Goal: Transaction & Acquisition: Purchase product/service

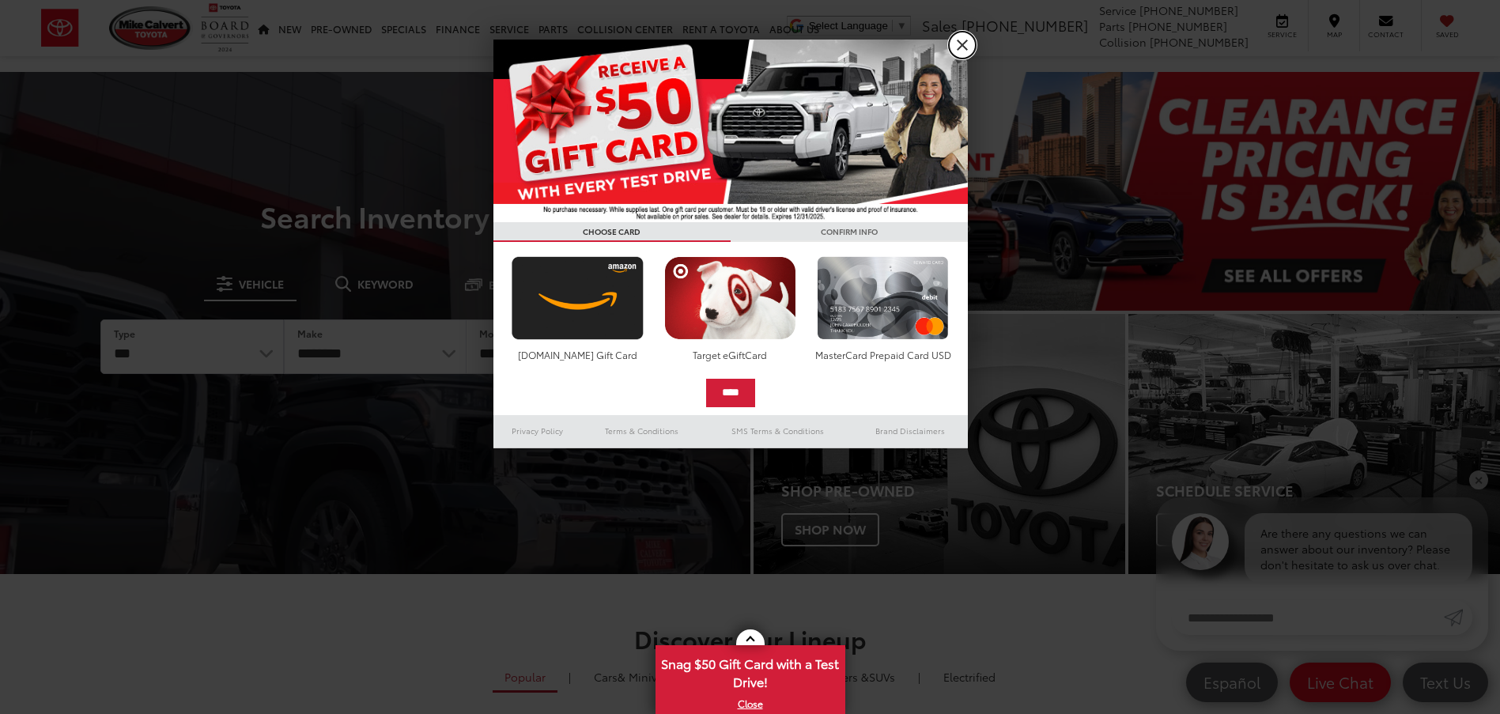
click at [953, 47] on link "X" at bounding box center [962, 45] width 27 height 27
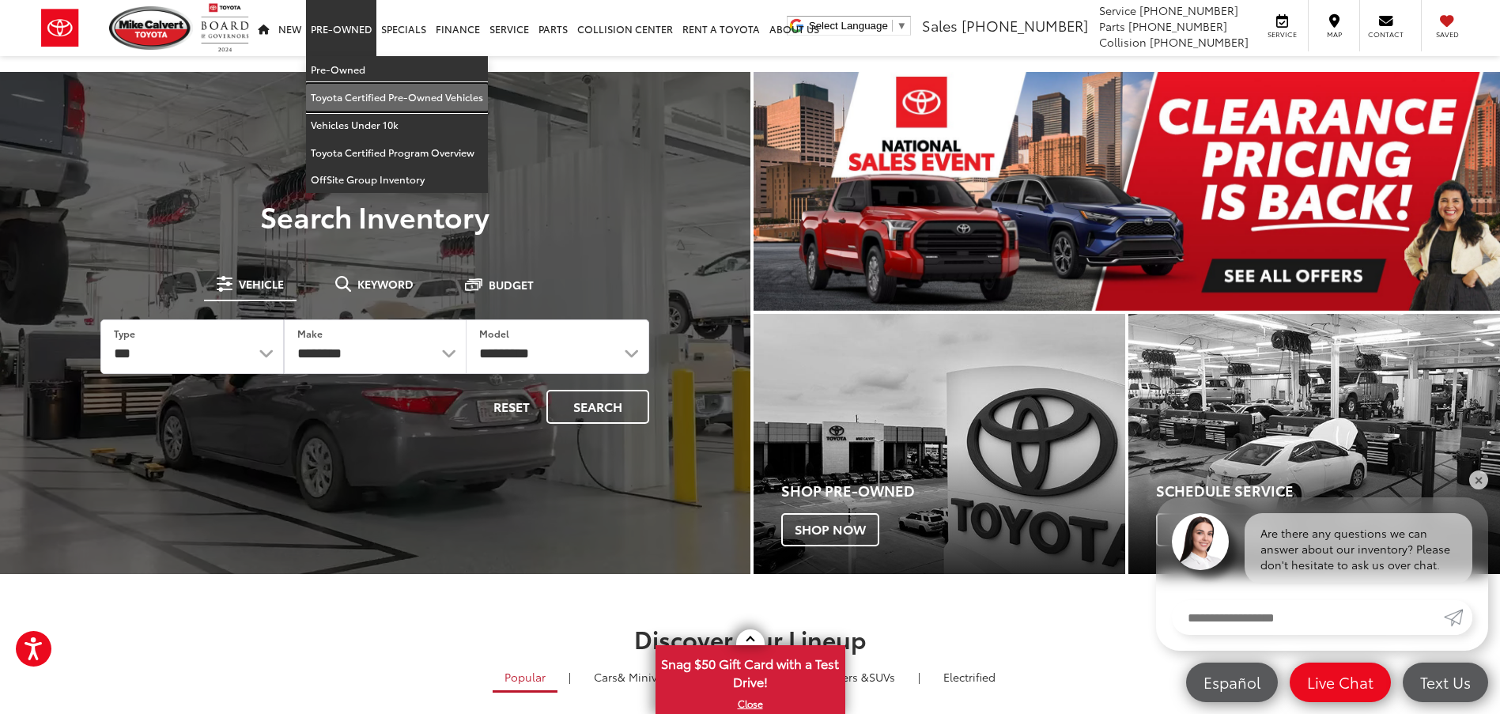
click at [350, 93] on link "Toyota Certified Pre-Owned Vehicles" at bounding box center [397, 98] width 182 height 28
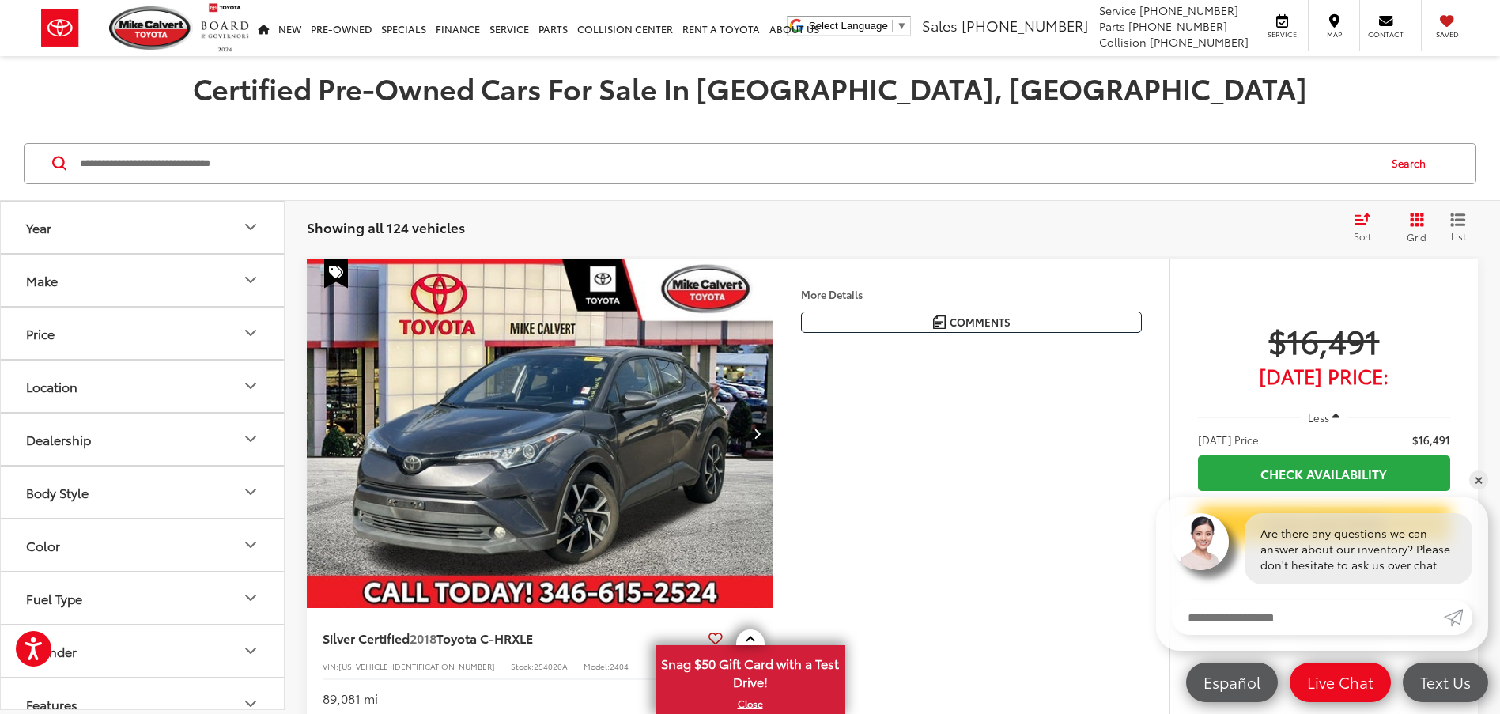
click at [1420, 221] on icon "Grid View" at bounding box center [1417, 220] width 14 height 14
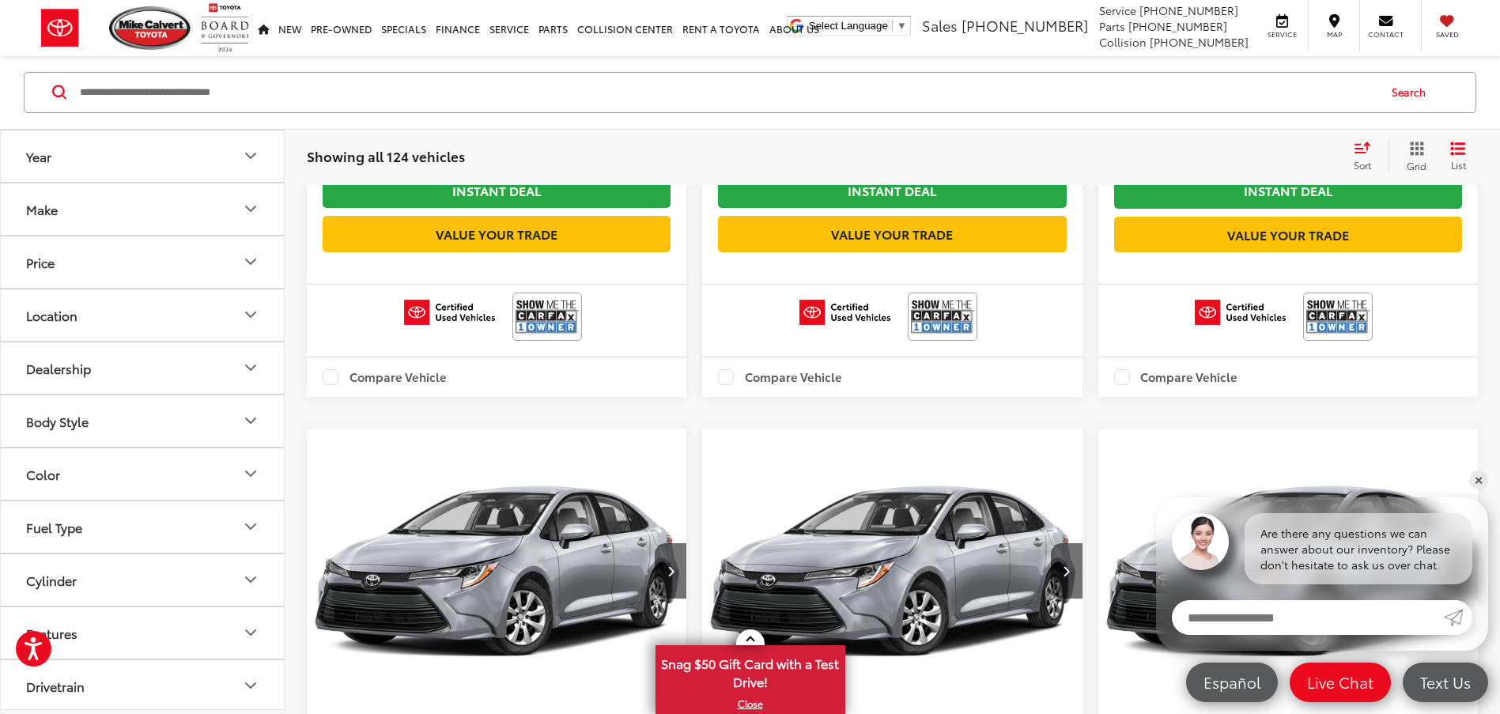
scroll to position [1898, 0]
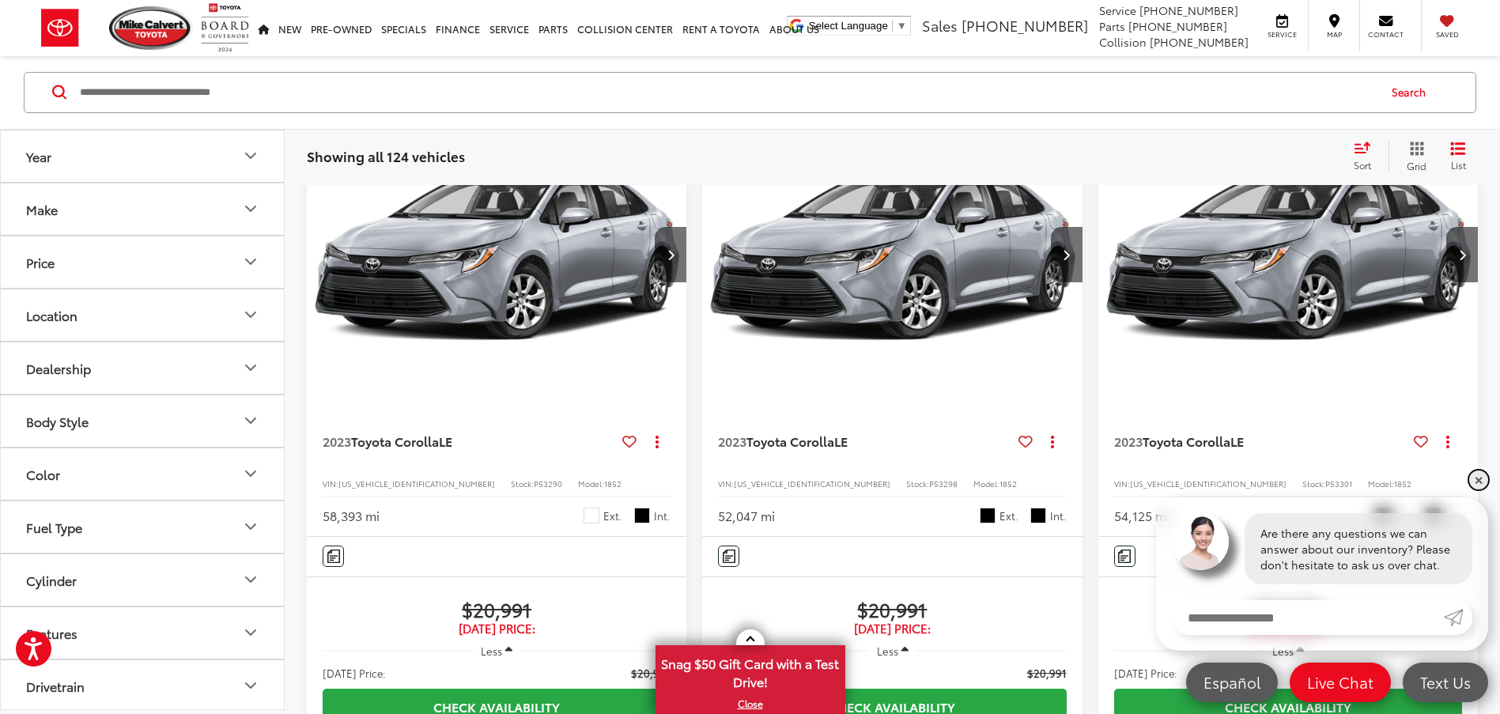
click at [1479, 478] on link "✕" at bounding box center [1478, 479] width 19 height 19
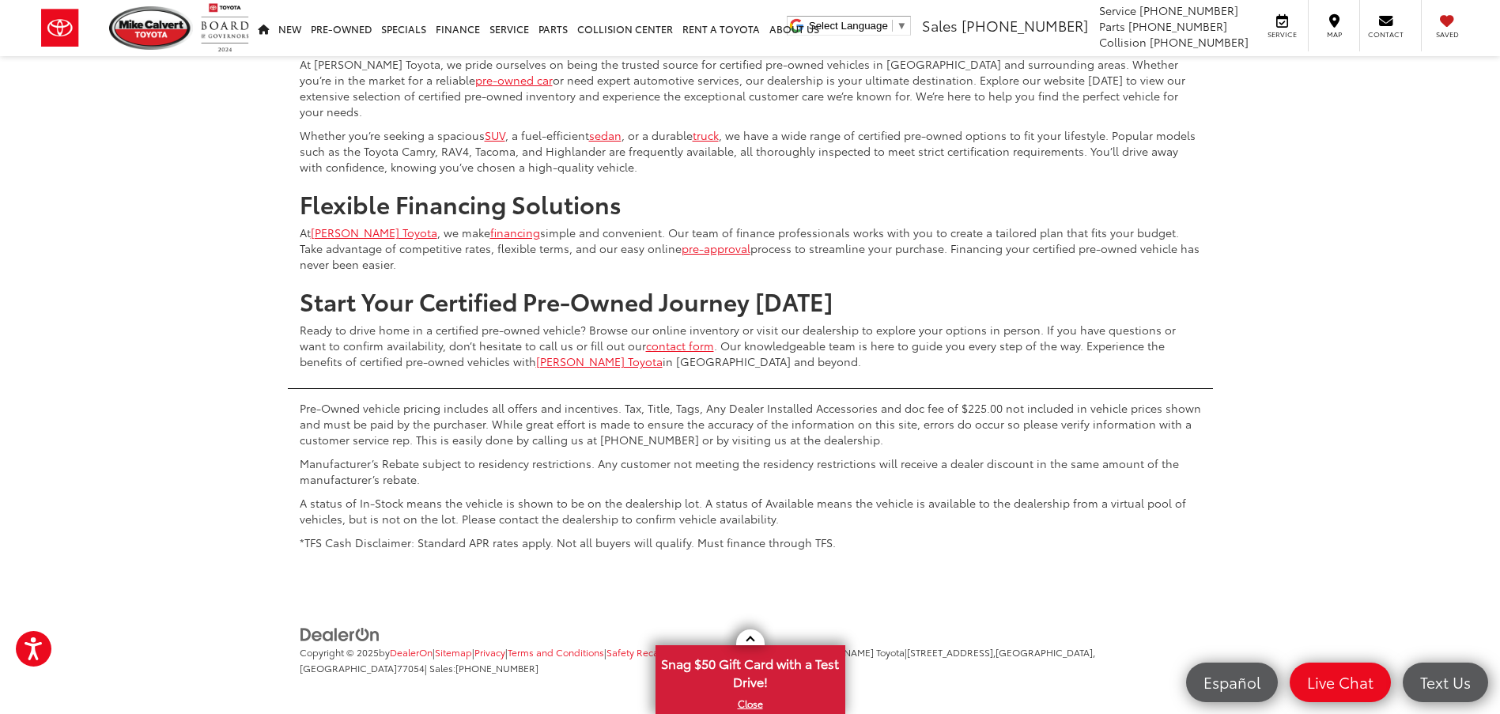
scroll to position [3836, 0]
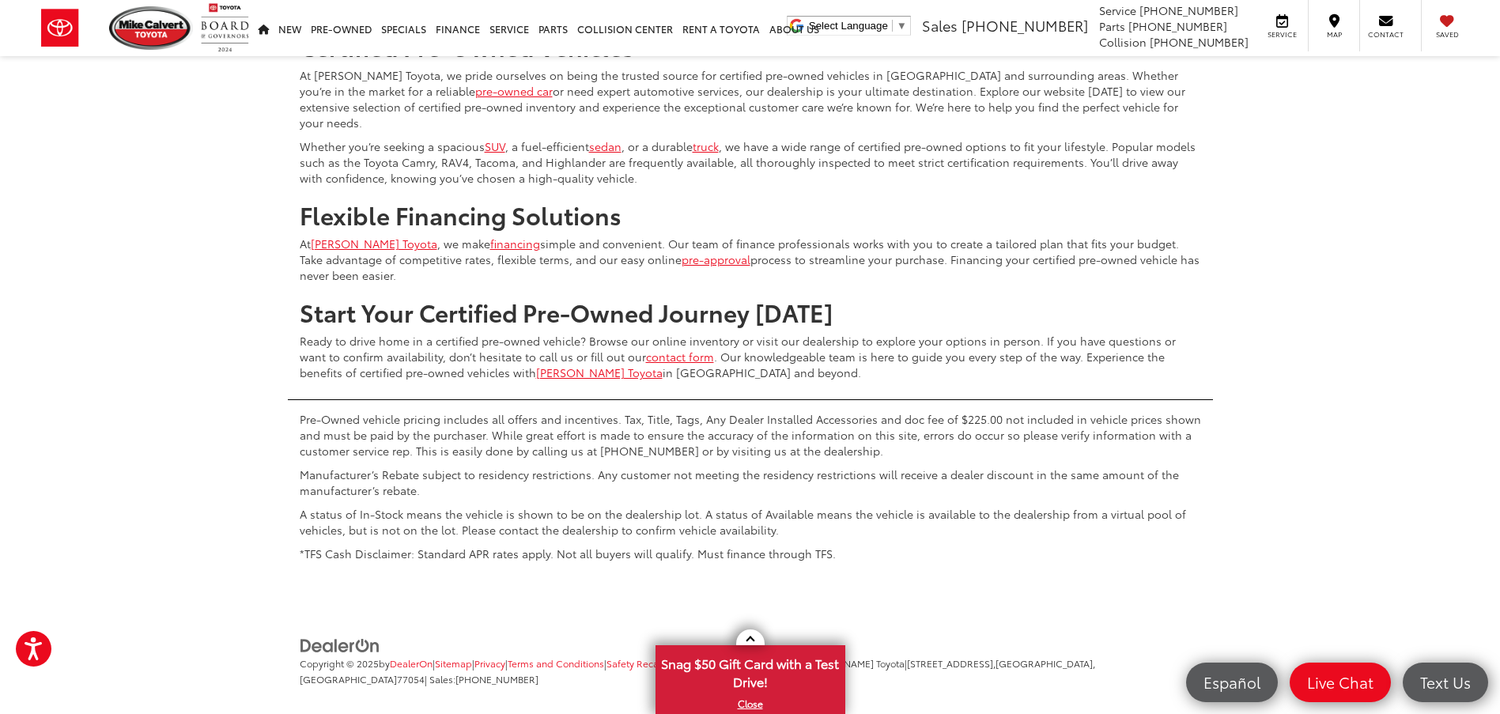
click at [1441, 104] on button "Show: 96" at bounding box center [1434, 90] width 85 height 28
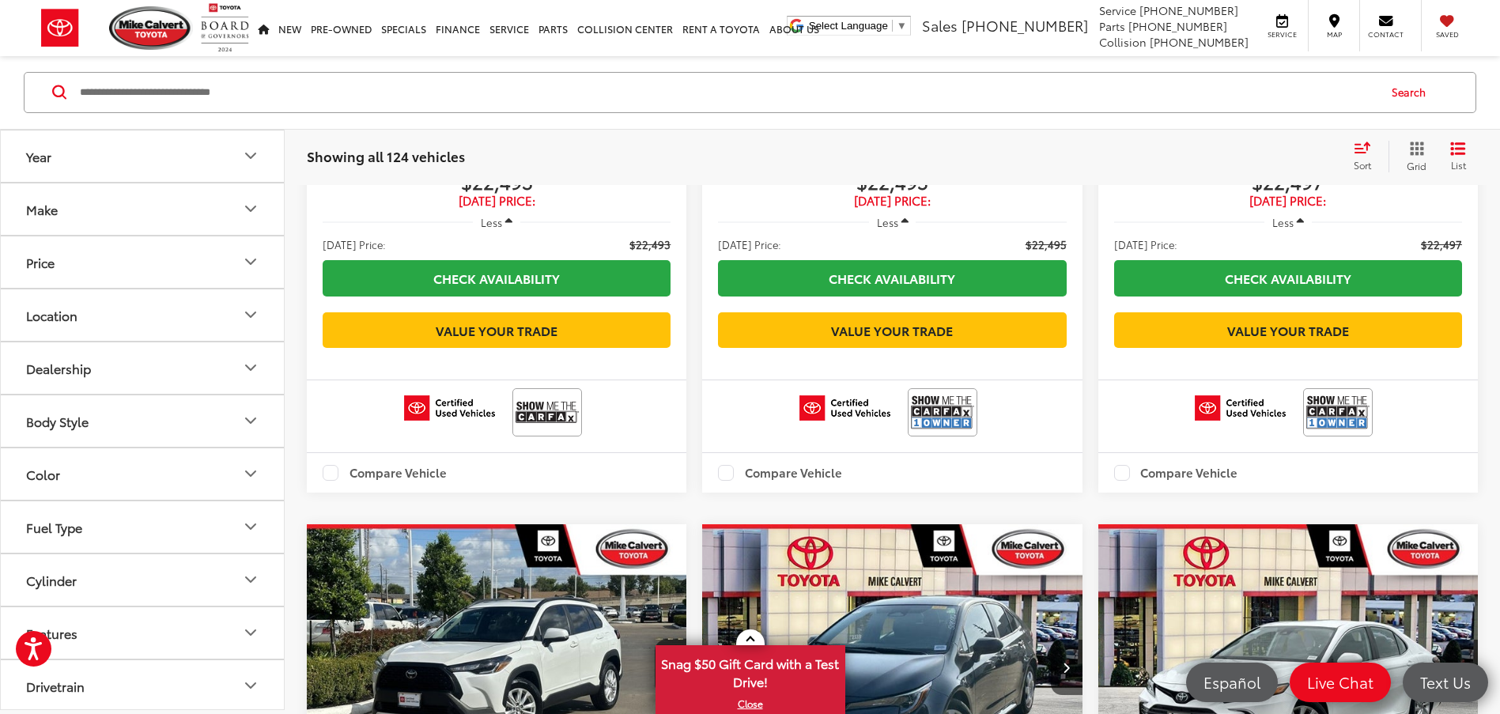
scroll to position [6562, 0]
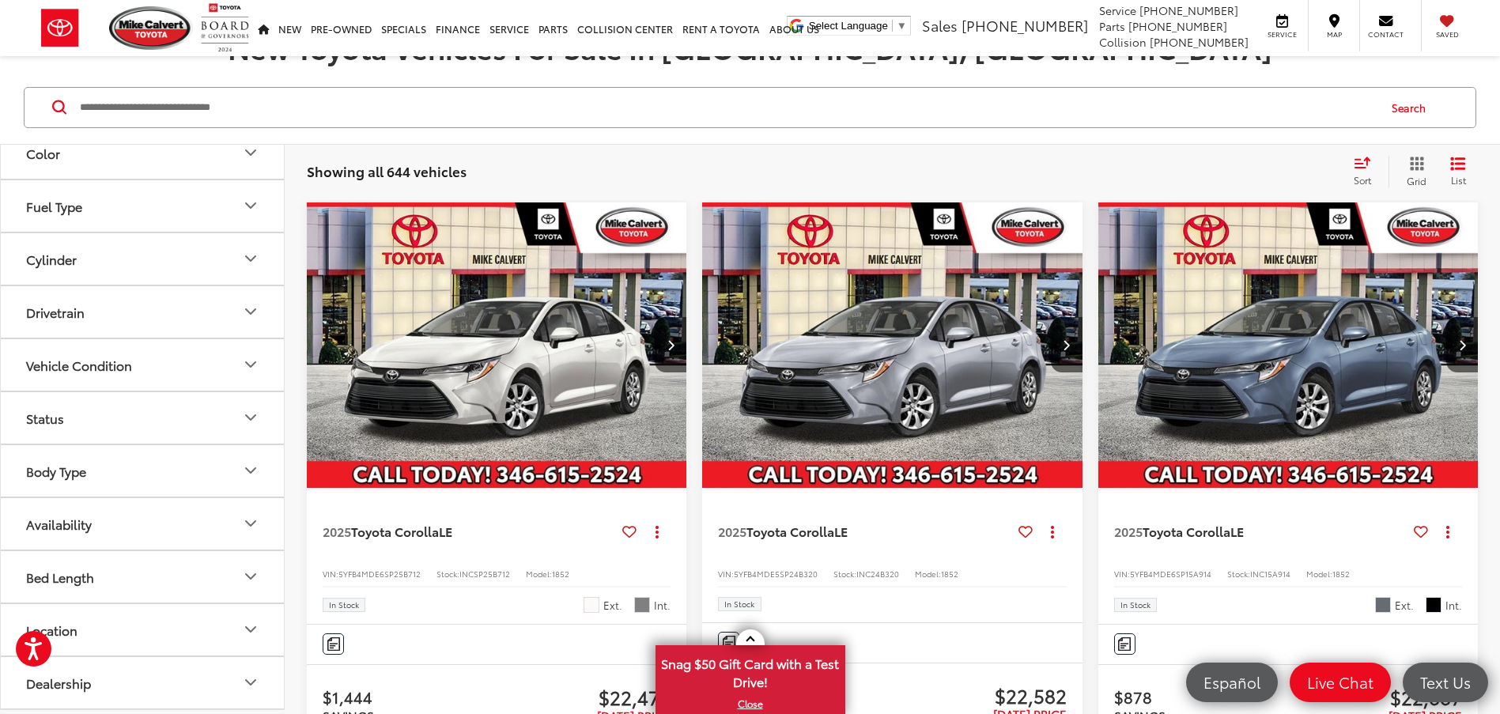
click at [128, 512] on button "Availability" at bounding box center [143, 523] width 285 height 51
click at [72, 596] on label "In Production (377)" at bounding box center [142, 596] width 242 height 28
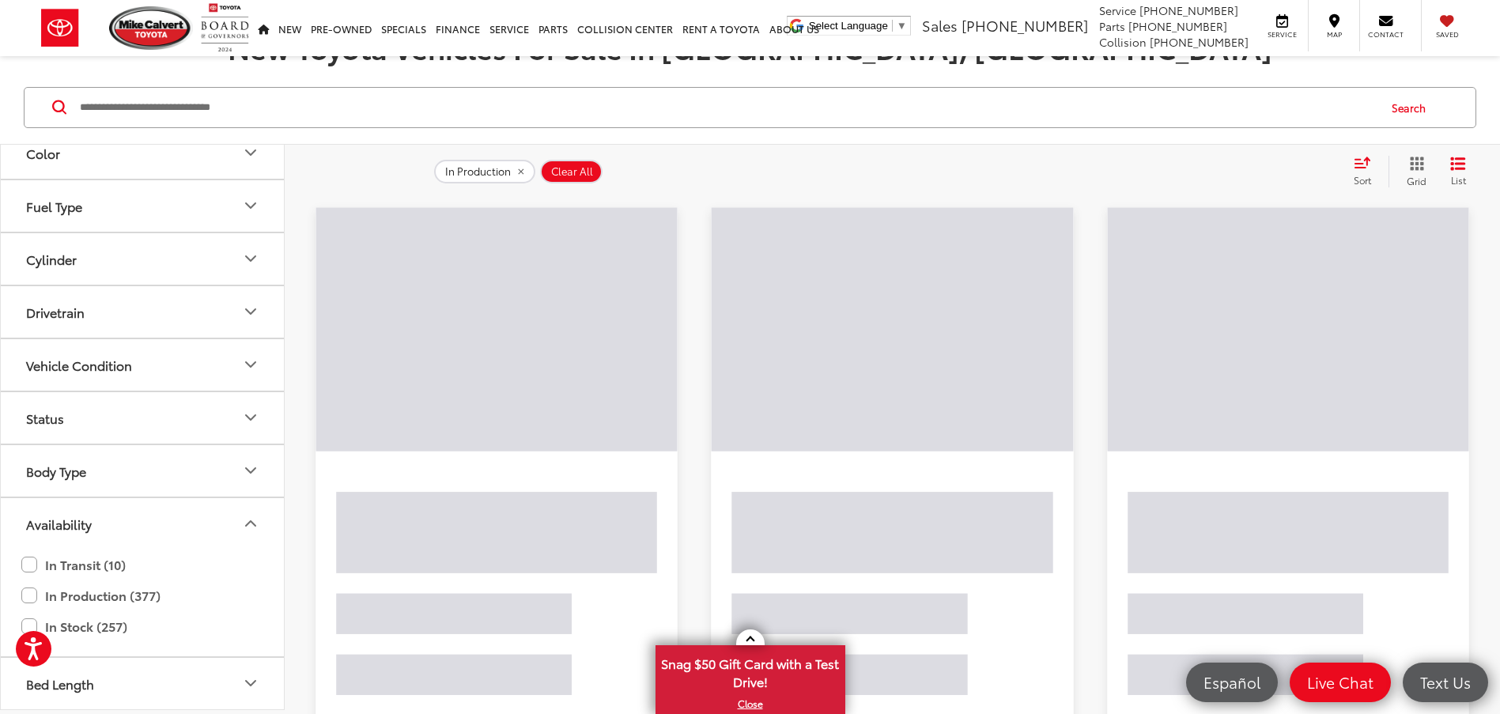
click at [700, 152] on div "In Production Clear All + 0 test Sort Price: High to Low Price: Low to High Yea…" at bounding box center [892, 171] width 1215 height 57
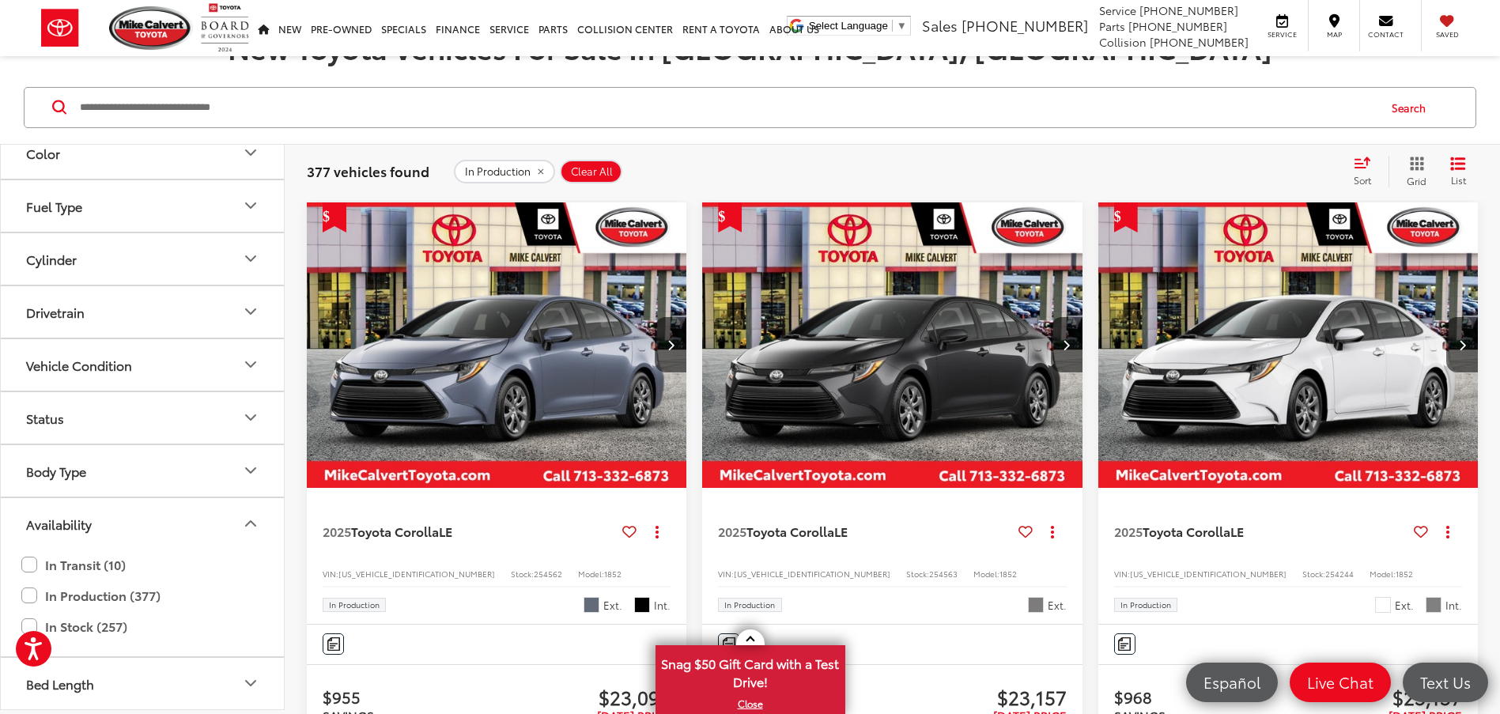
drag, startPoint x: 1499, startPoint y: 79, endPoint x: 1499, endPoint y: 112, distance: 33.2
click at [1499, 112] on div "Search" at bounding box center [750, 108] width 1500 height 74
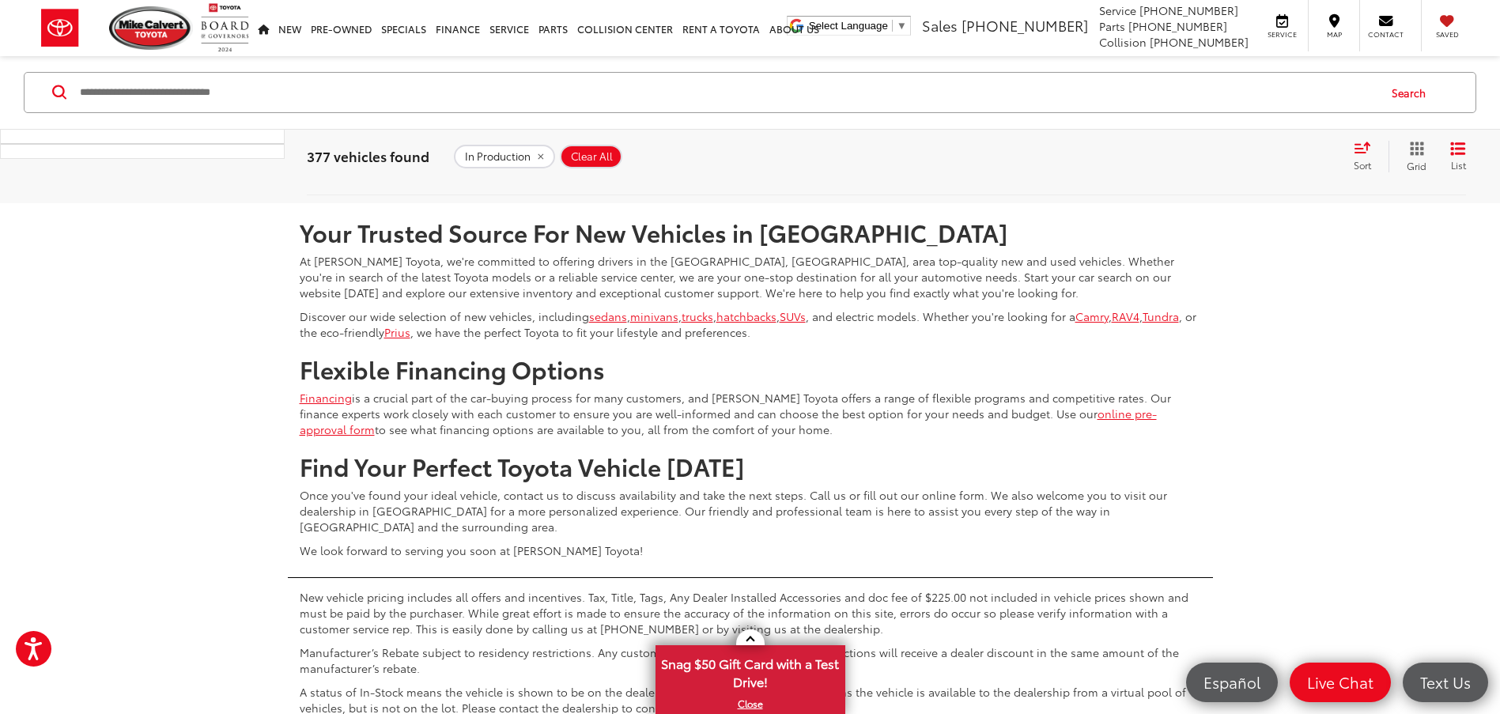
scroll to position [4713, 0]
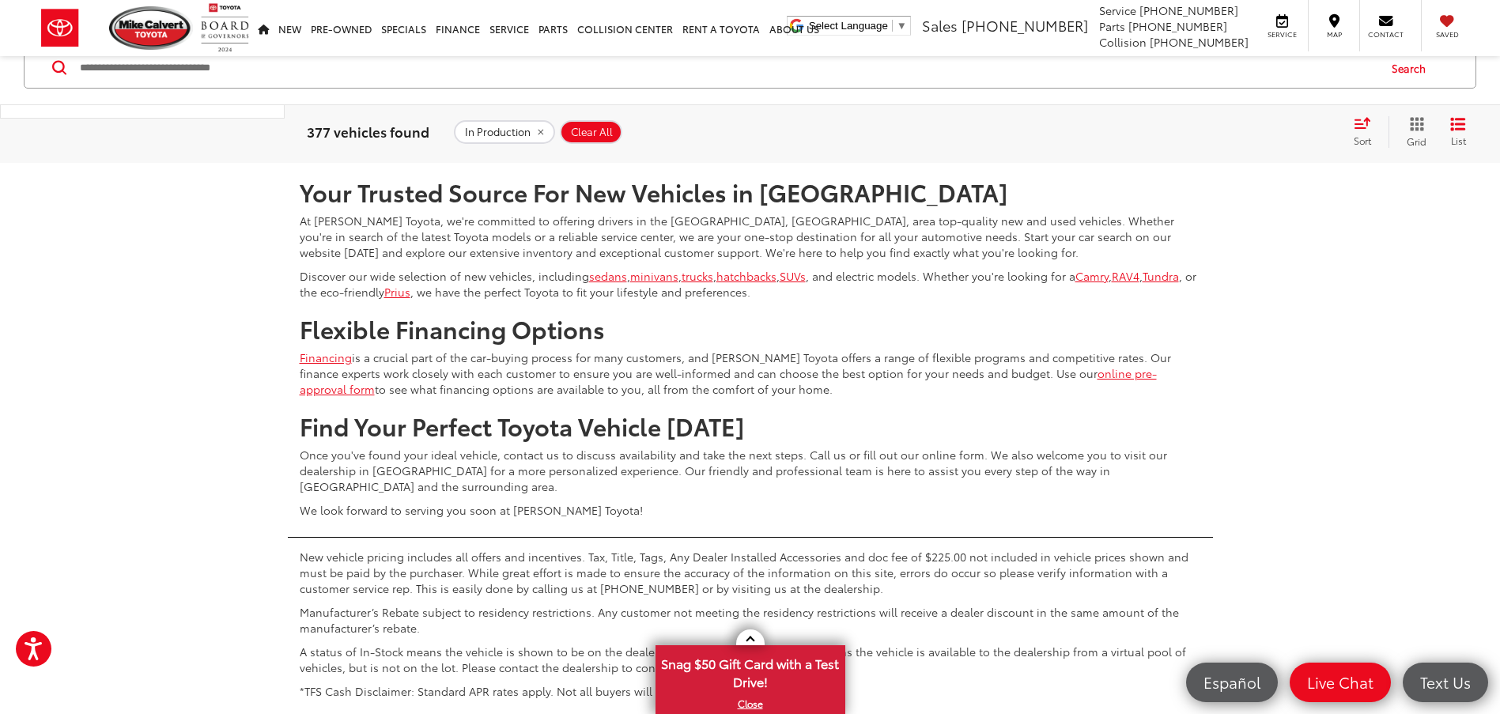
click at [1428, 124] on span "Show: 12" at bounding box center [1425, 116] width 47 height 16
click at [1422, 250] on button "Show: 96" at bounding box center [1434, 235] width 85 height 28
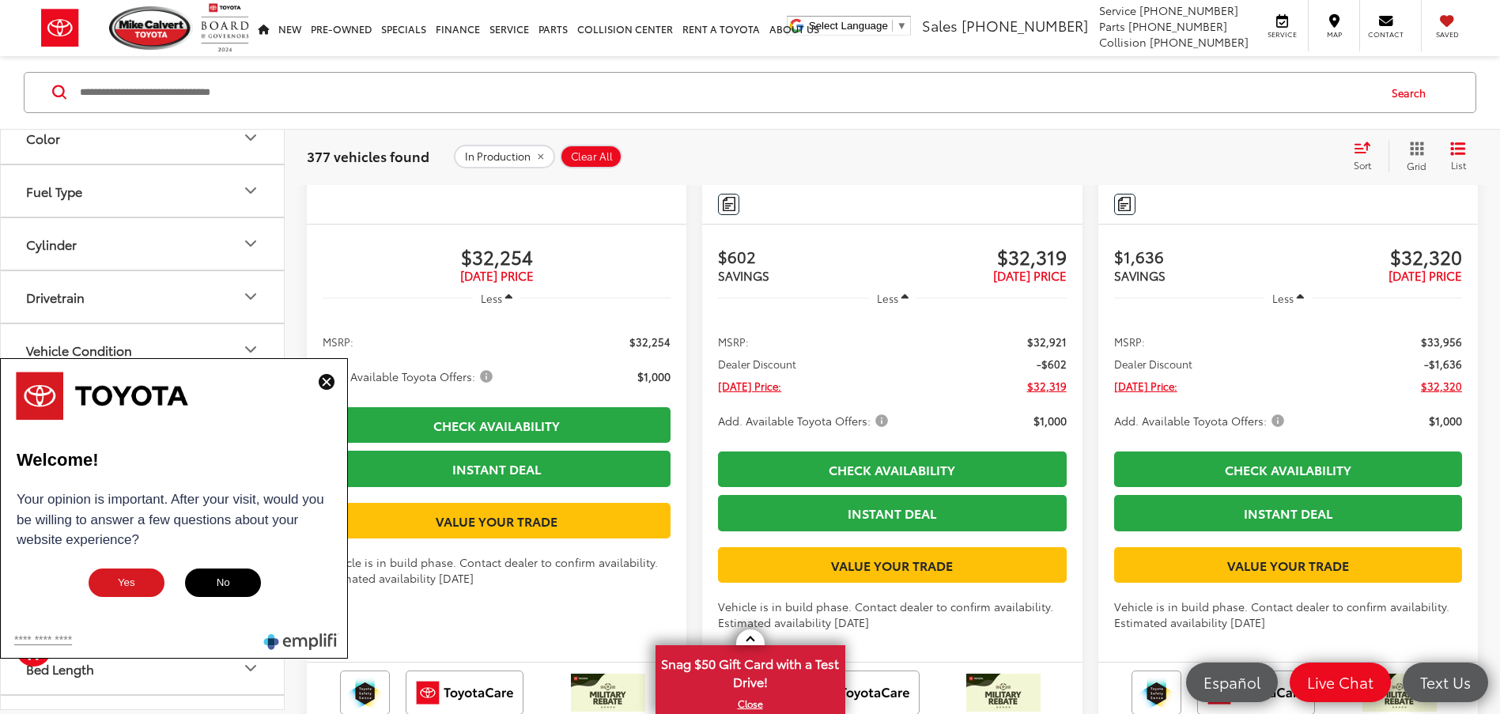
scroll to position [31605, 0]
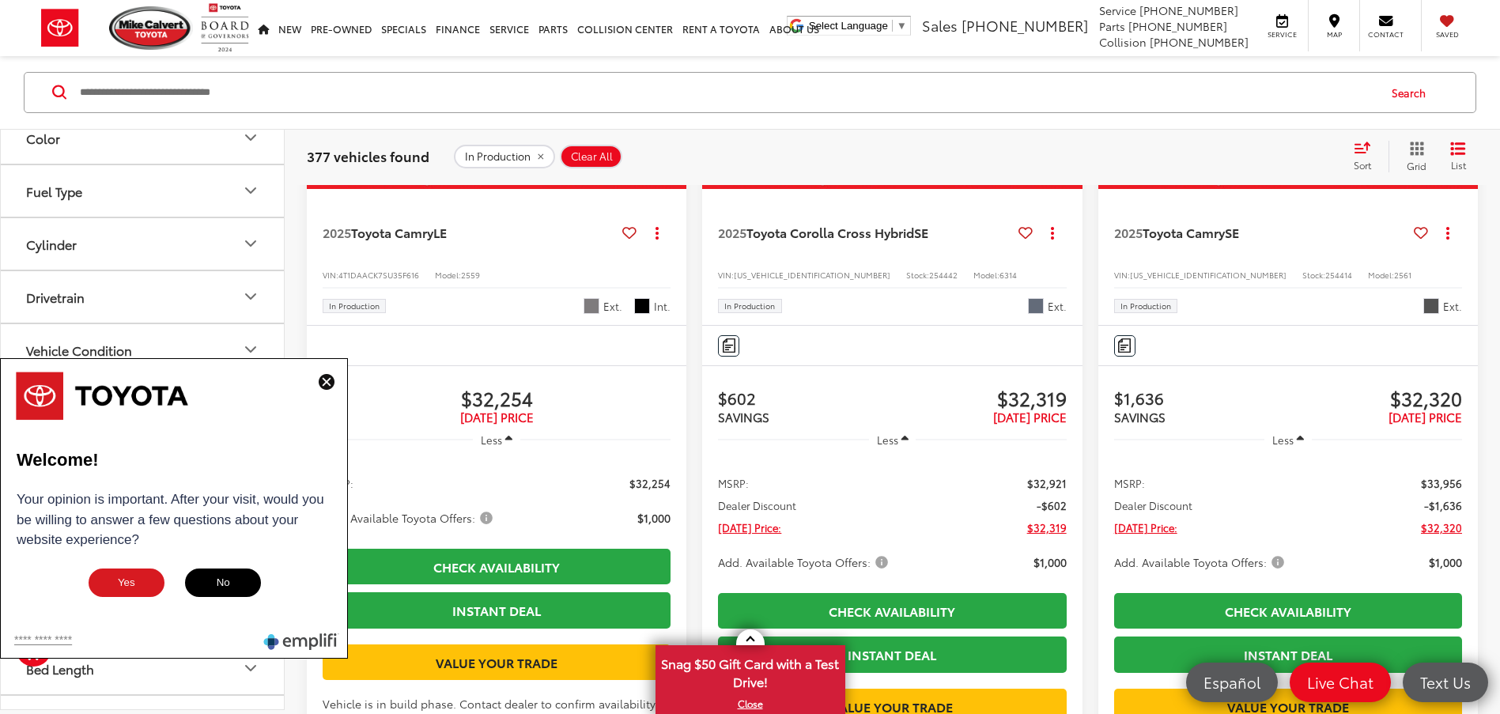
click at [330, 386] on img at bounding box center [327, 382] width 16 height 16
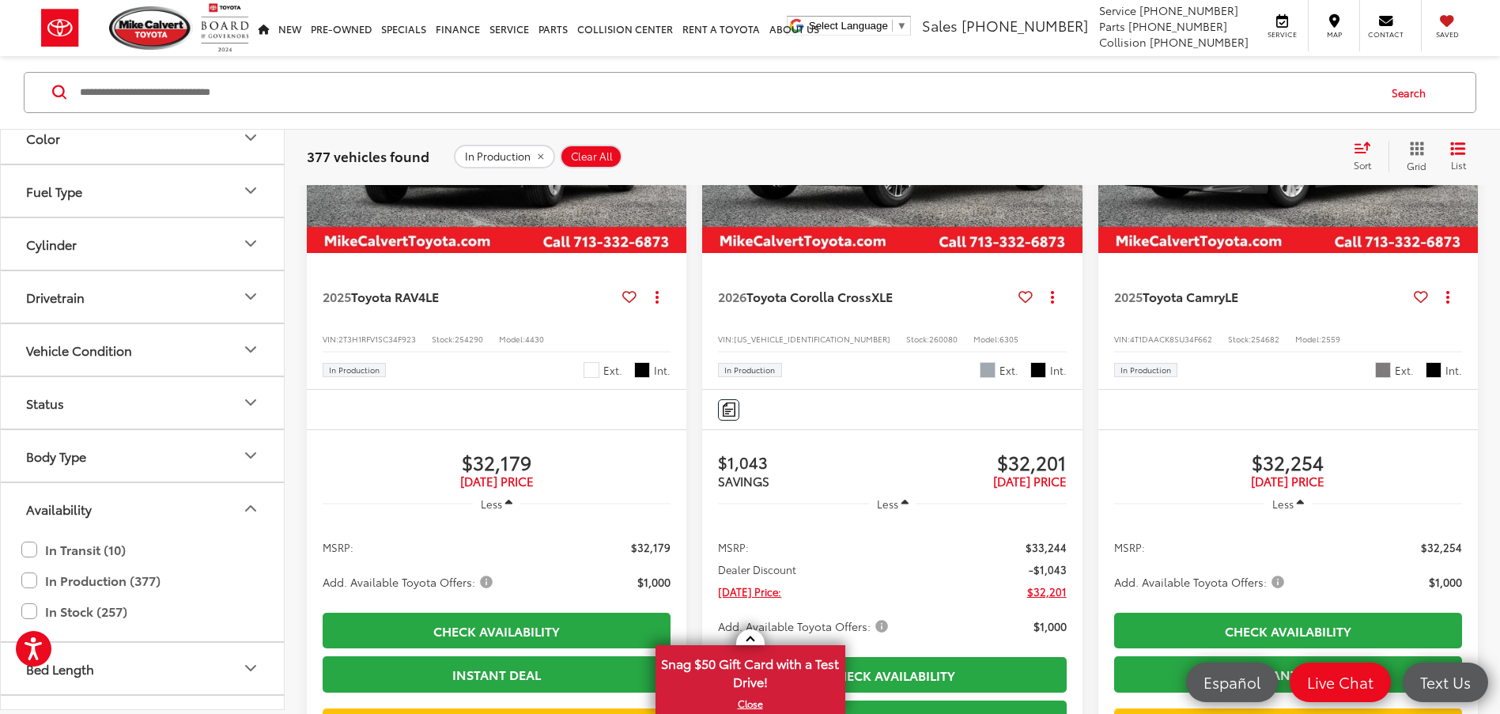
scroll to position [29312, 0]
